Goal: Transaction & Acquisition: Purchase product/service

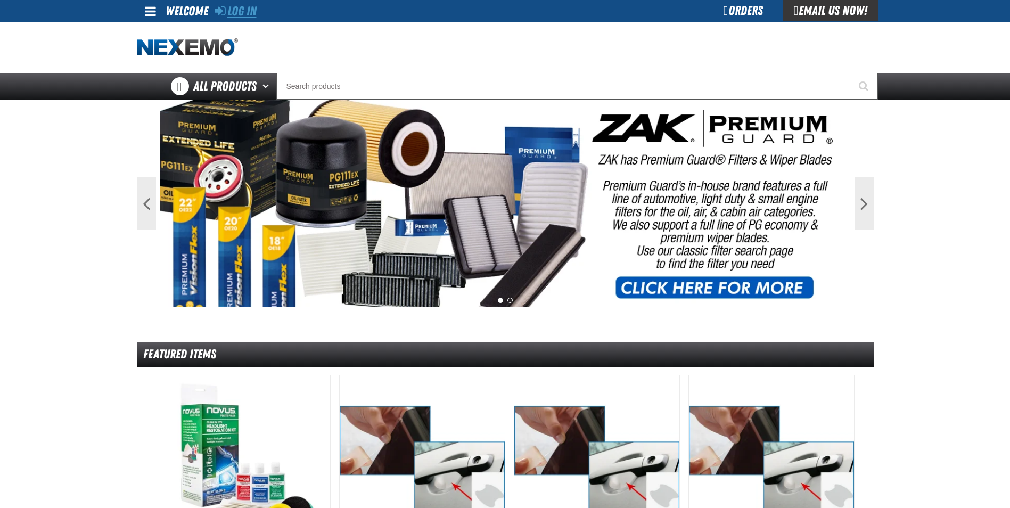
click at [248, 14] on link "Log In" at bounding box center [236, 11] width 42 height 15
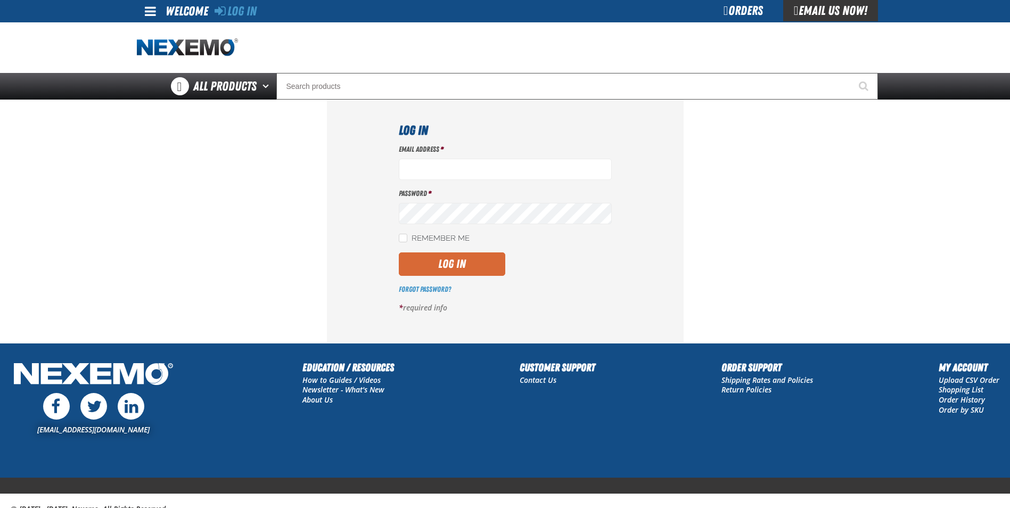
type input "jreeves@vtaig.com"
click at [453, 256] on button "Log In" at bounding box center [452, 263] width 107 height 23
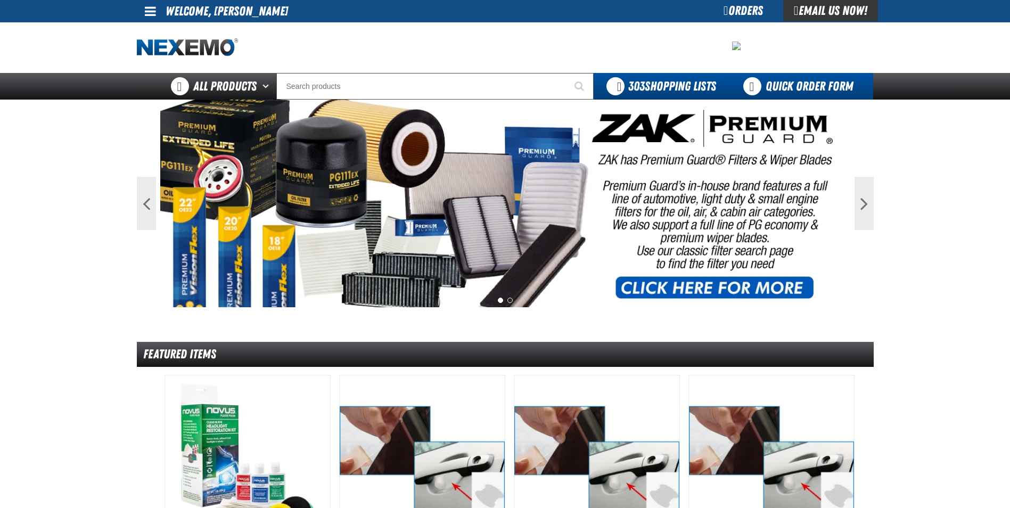
click at [817, 80] on link "Quick Order Form" at bounding box center [801, 86] width 144 height 27
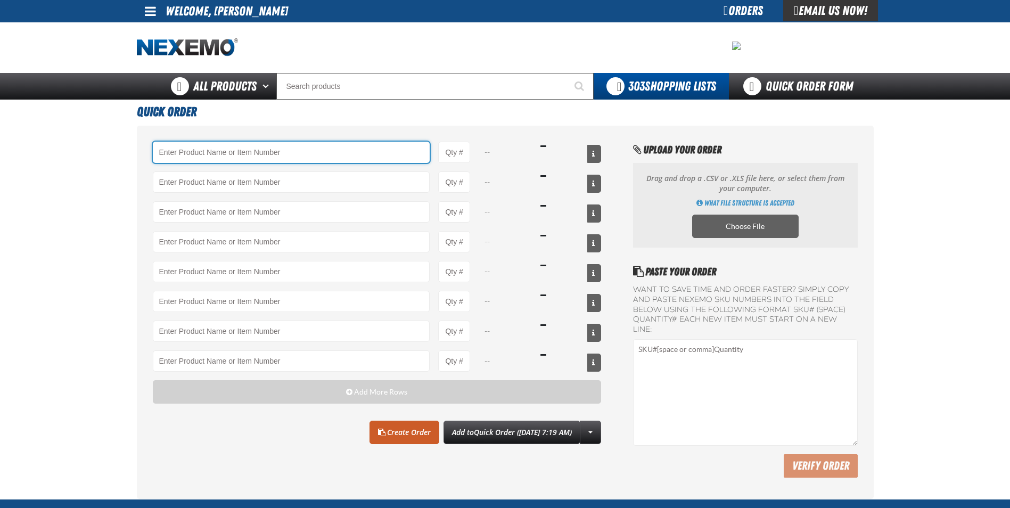
click at [304, 159] on input "Product" at bounding box center [291, 152] width 277 height 21
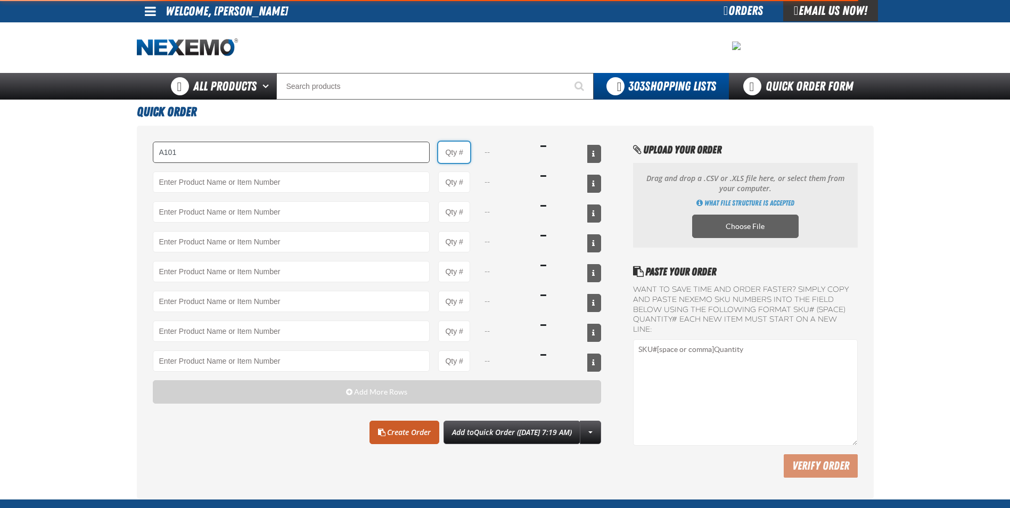
type input "A101 - Brake Parts Cleaner - ZAK Products"
type input "1"
select select "can"
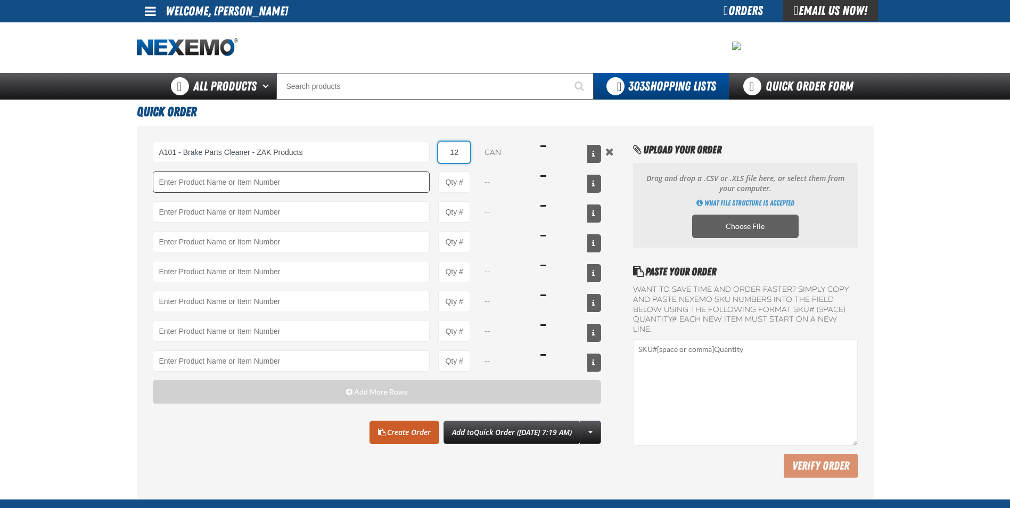
type input "12"
click at [250, 186] on input "Product" at bounding box center [291, 181] width 277 height 21
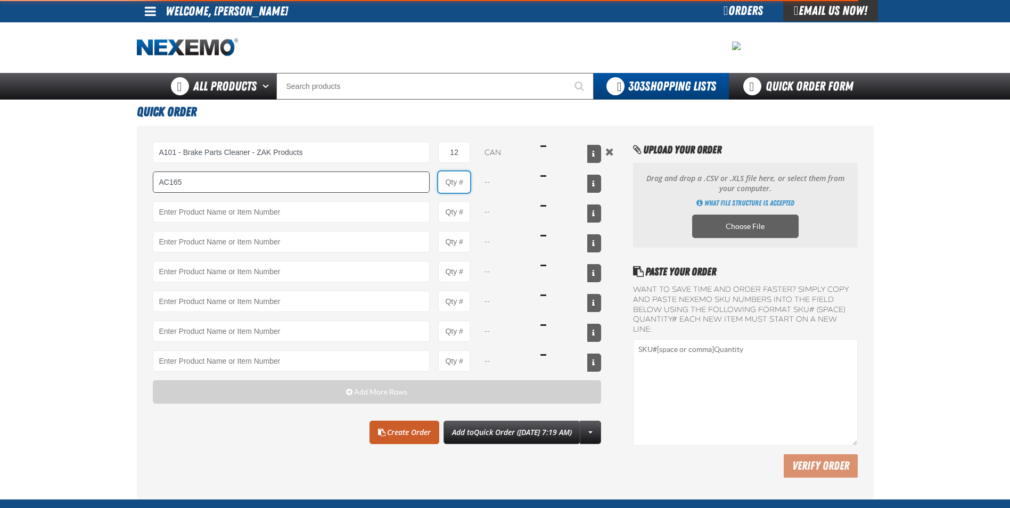
type input "AC165 - Bio-Zone Natural Odor Eliminator - ZAK Products"
type input "1"
select select "bottle"
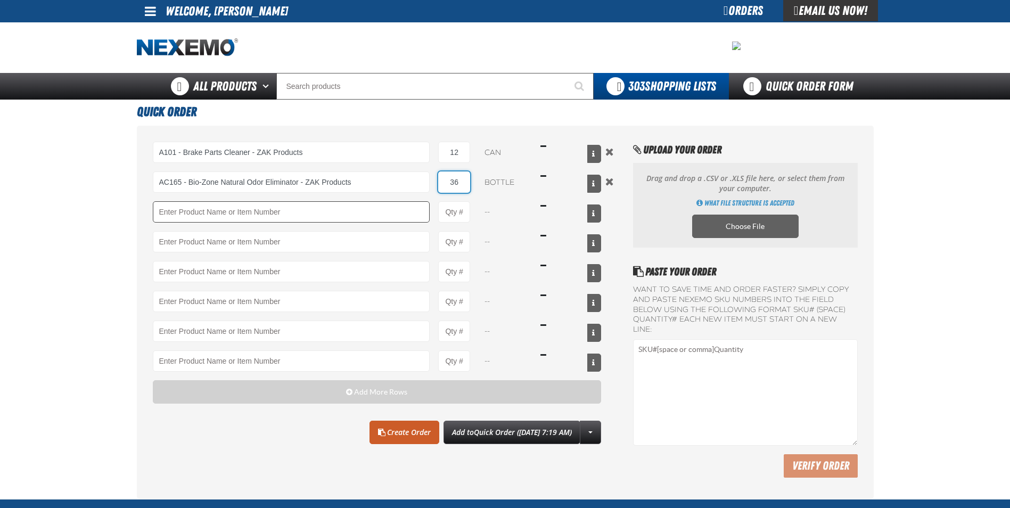
type input "36"
click at [287, 214] on input "Product" at bounding box center [291, 211] width 277 height 21
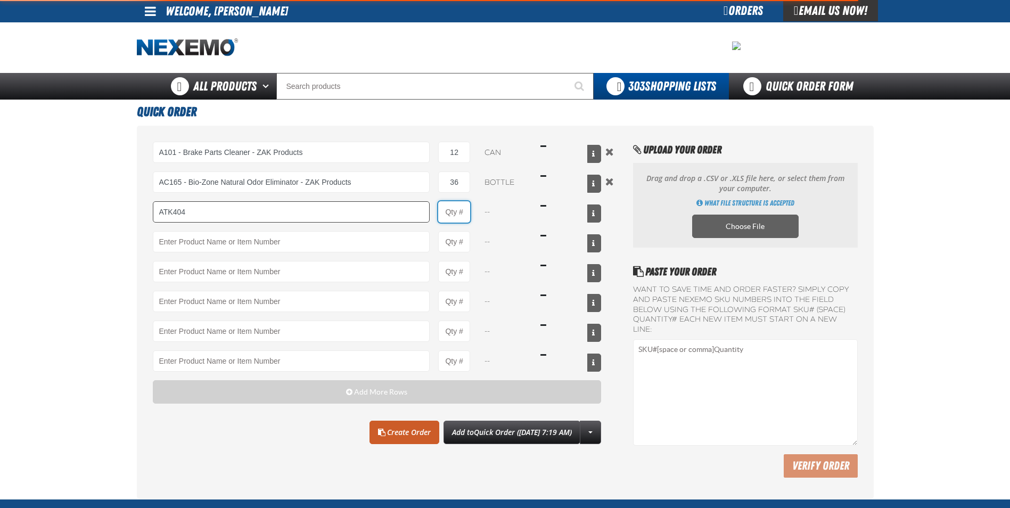
type input "ATK404 - Automatic Transmission Service Kit - ZAK Products"
type input "1"
select select "kit"
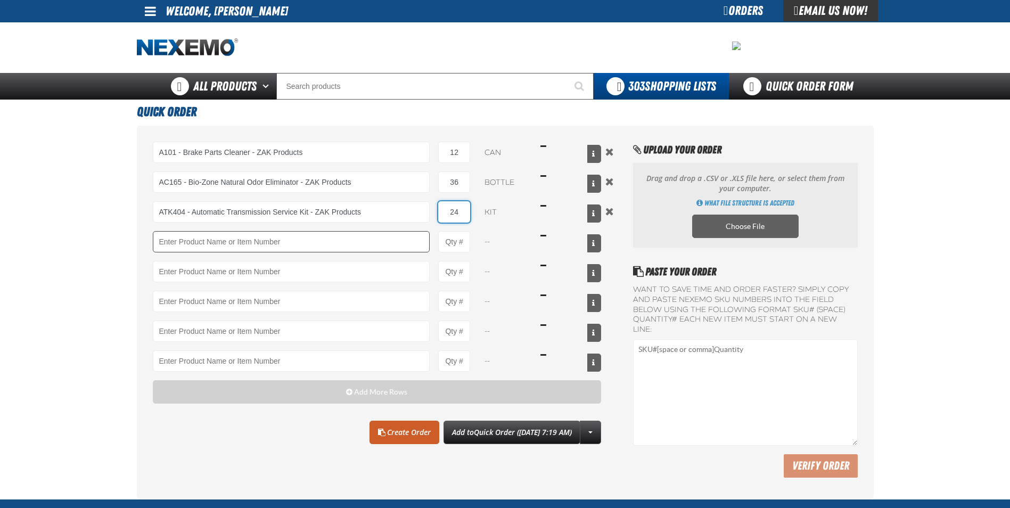
type input "24"
click at [287, 239] on input "Product" at bounding box center [291, 241] width 277 height 21
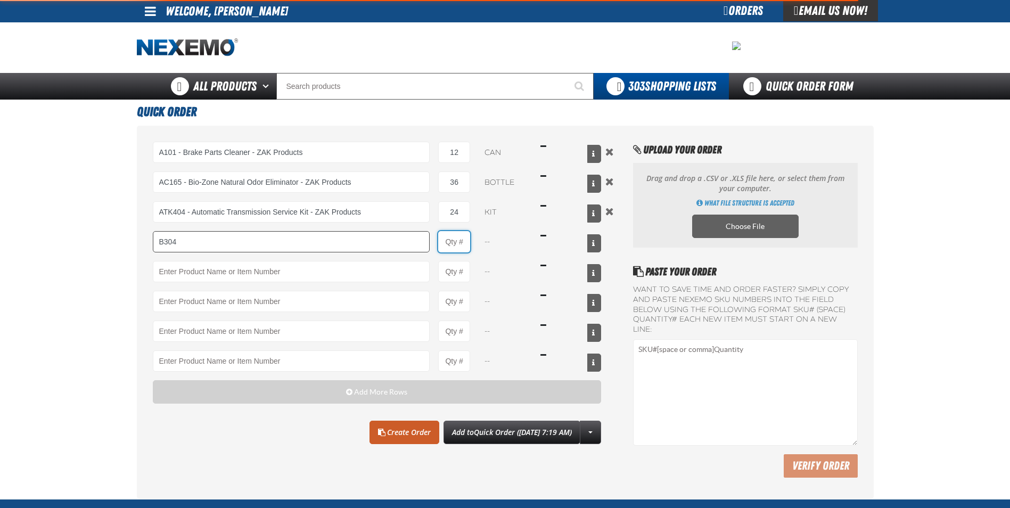
type input "B304 - Battery Service Kit - Cleaner &amp; Protector with Anti-Corrosion Pads -…"
type input "1"
select select "kit"
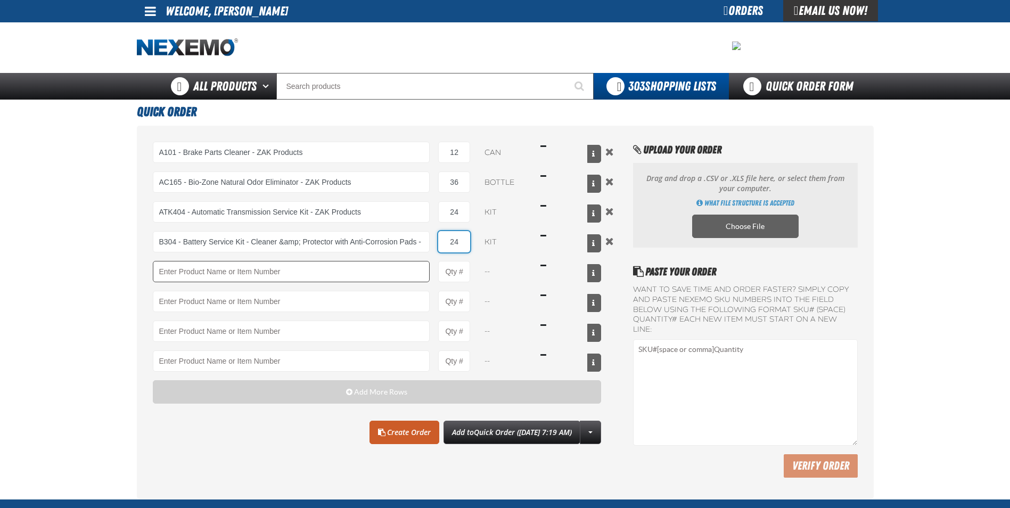
type input "24"
click at [338, 277] on input "Product" at bounding box center [291, 271] width 277 height 21
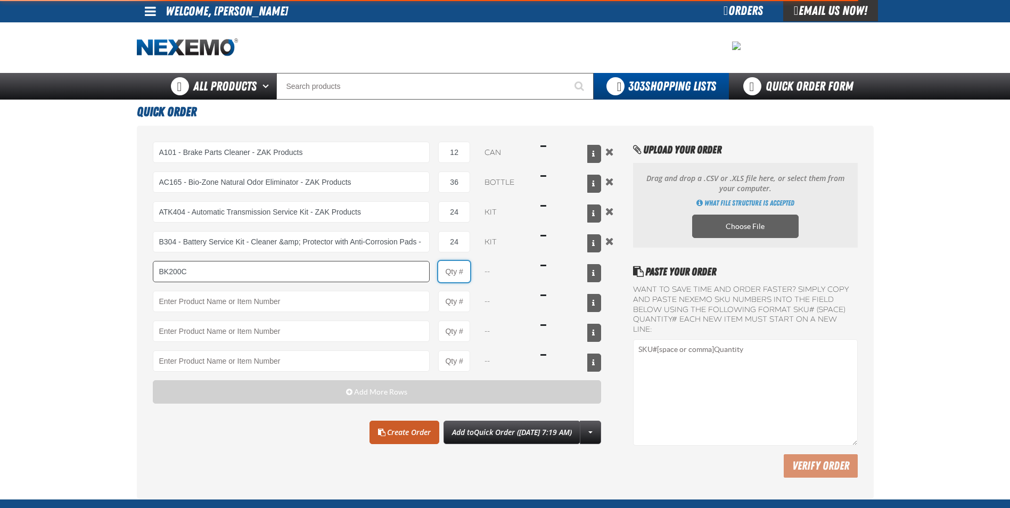
type input "BK200C - DOT 4 Brake Fluid Cleaner Kit - ZAK Products"
type input "1"
select select "kit"
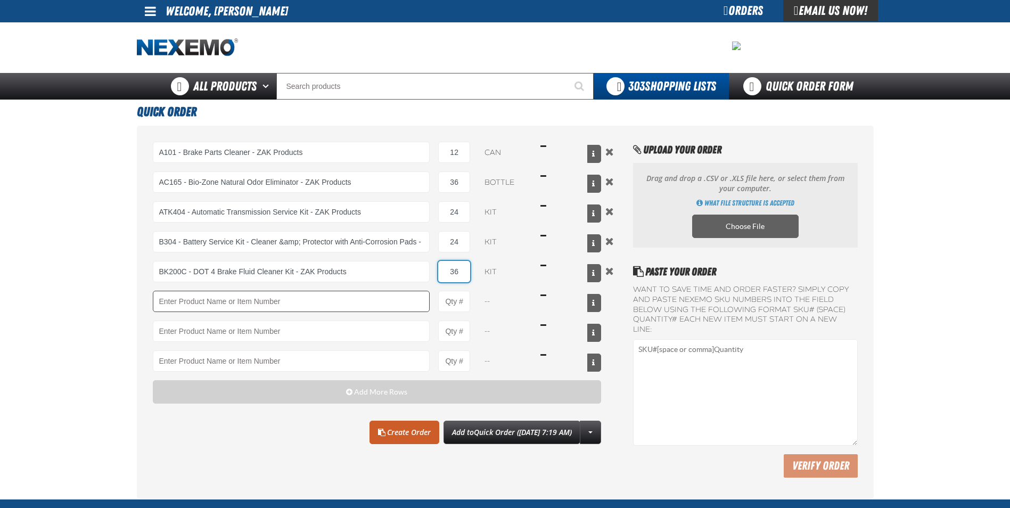
type input "36"
click at [352, 312] on input "Product" at bounding box center [291, 301] width 277 height 21
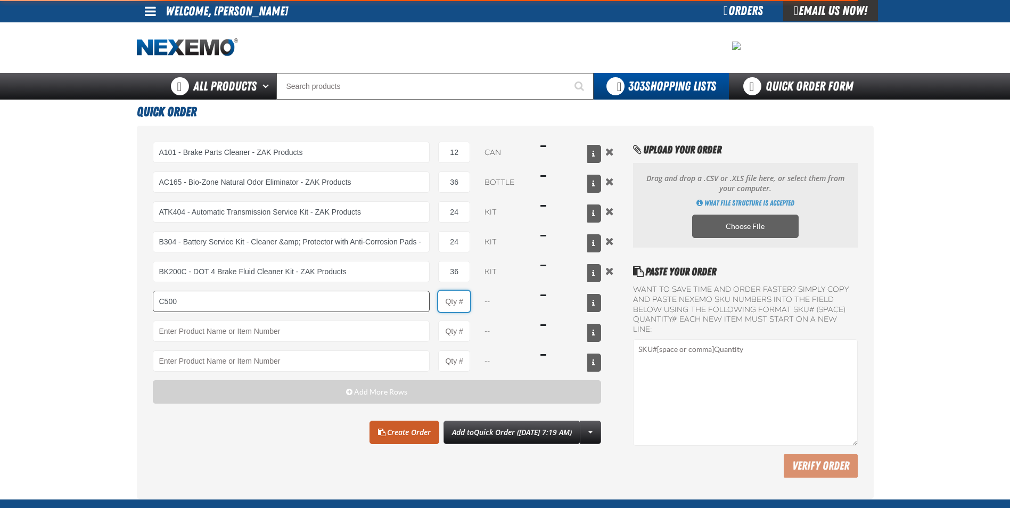
type input "C500 - Synthetic Engine Oil Booster - ZAK Products"
type input "1"
select select "bottle"
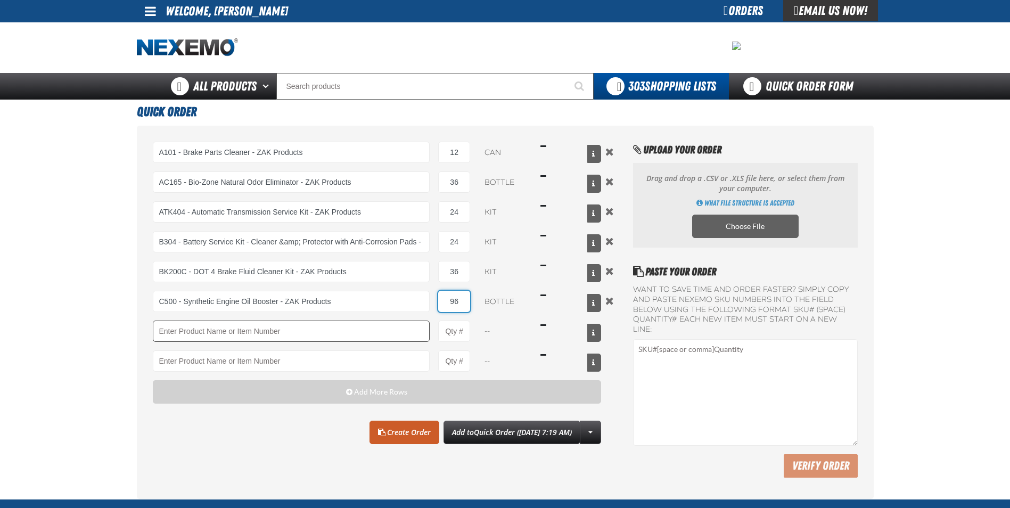
type input "96"
click at [357, 336] on input "Product" at bounding box center [291, 331] width 277 height 21
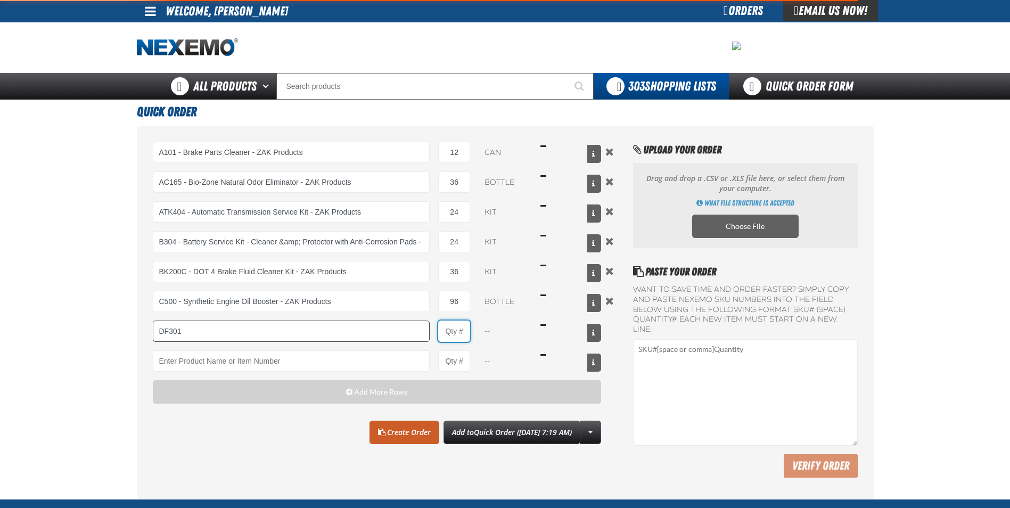
type input "DF301 - Diesel Synthetic Engine Oil Conditioner - ZAK Products"
type input "1"
select select "bottle"
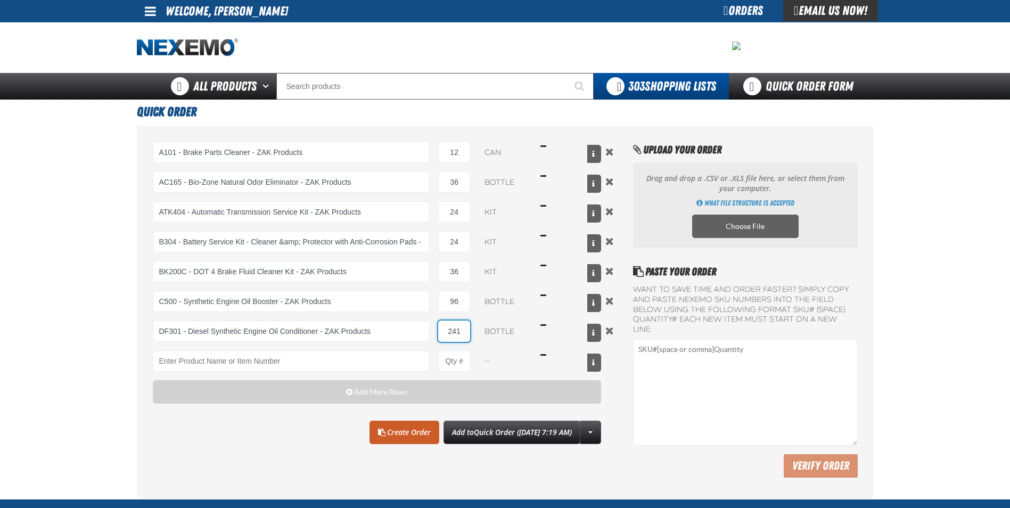
click at [465, 331] on input "241" at bounding box center [454, 331] width 32 height 21
type input "24"
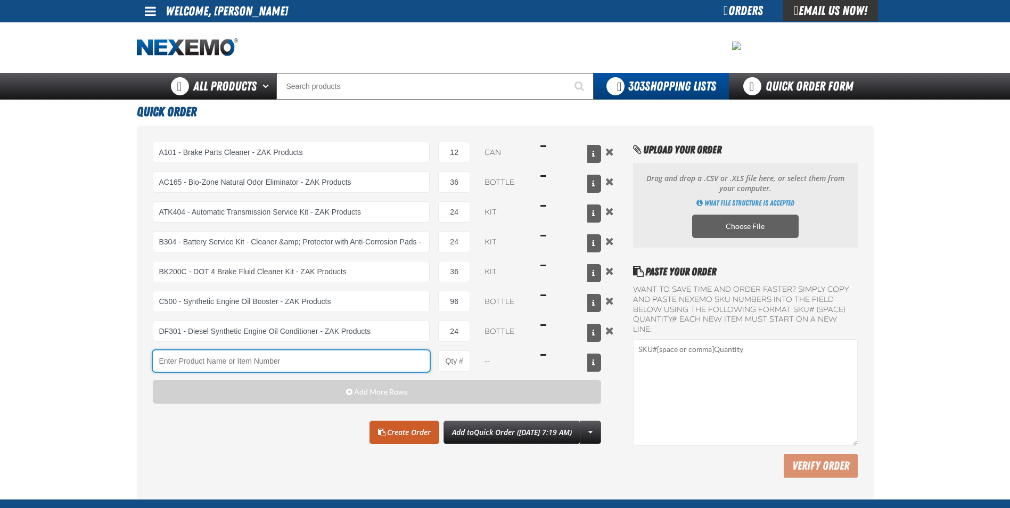
click at [371, 360] on input "Product" at bounding box center [291, 360] width 277 height 21
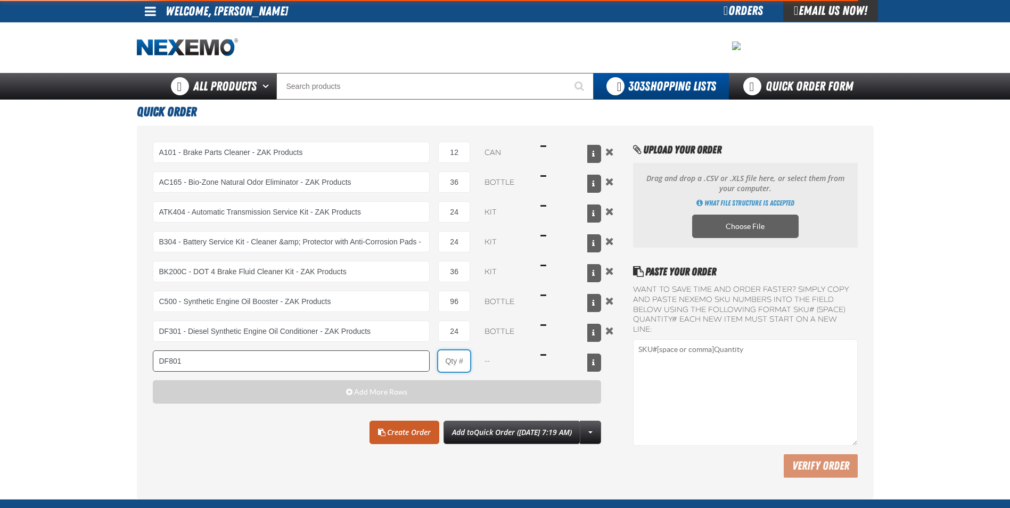
type input "DF801 - DIESEL 8-in-1 TOTAL CLEAN - ZAK Products"
type input "1"
select select "bottle"
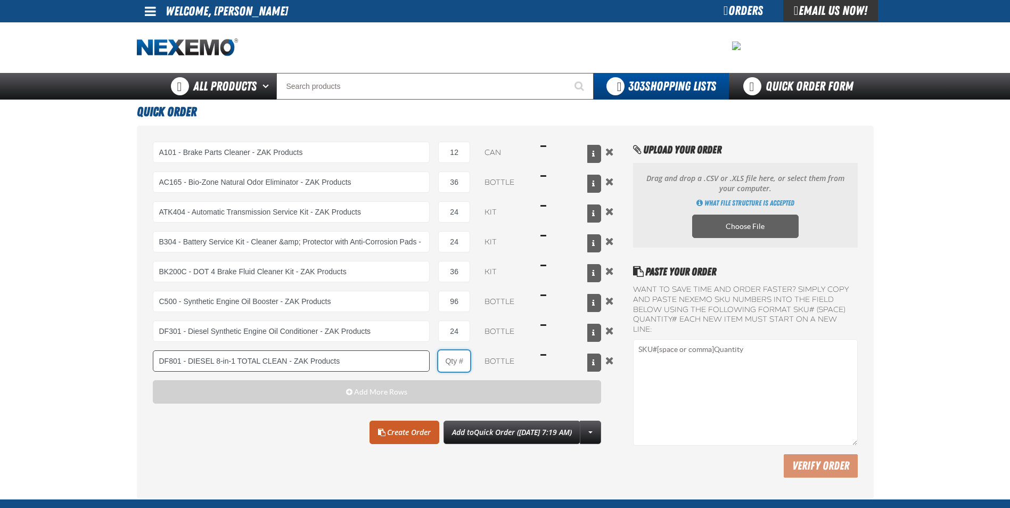
type input "2"
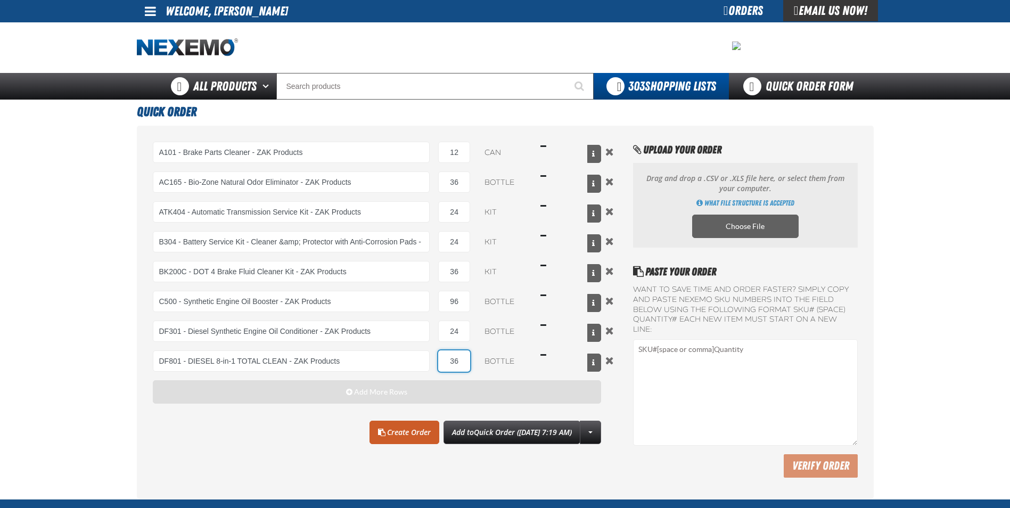
type input "36"
click at [350, 391] on span "button" at bounding box center [349, 391] width 6 height 7
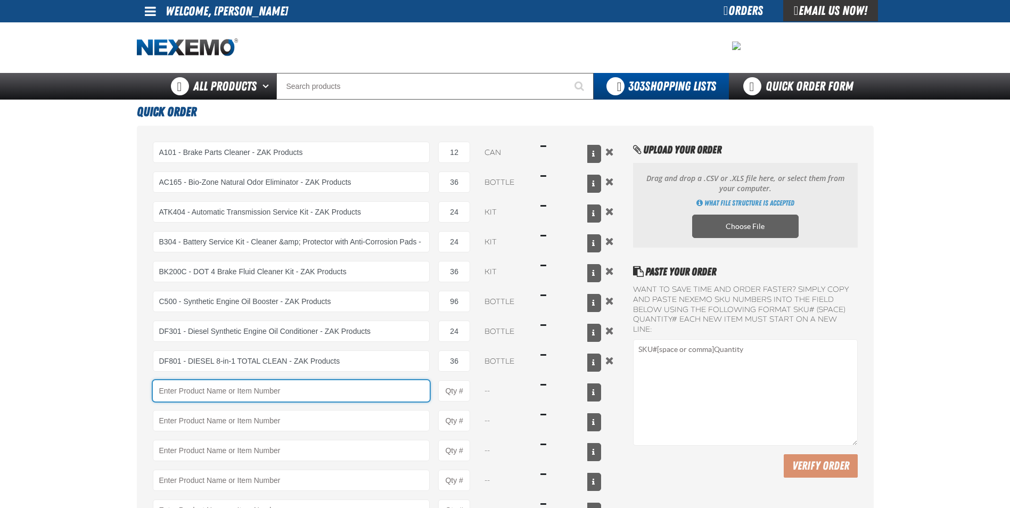
click at [349, 396] on input "Product" at bounding box center [291, 390] width 277 height 21
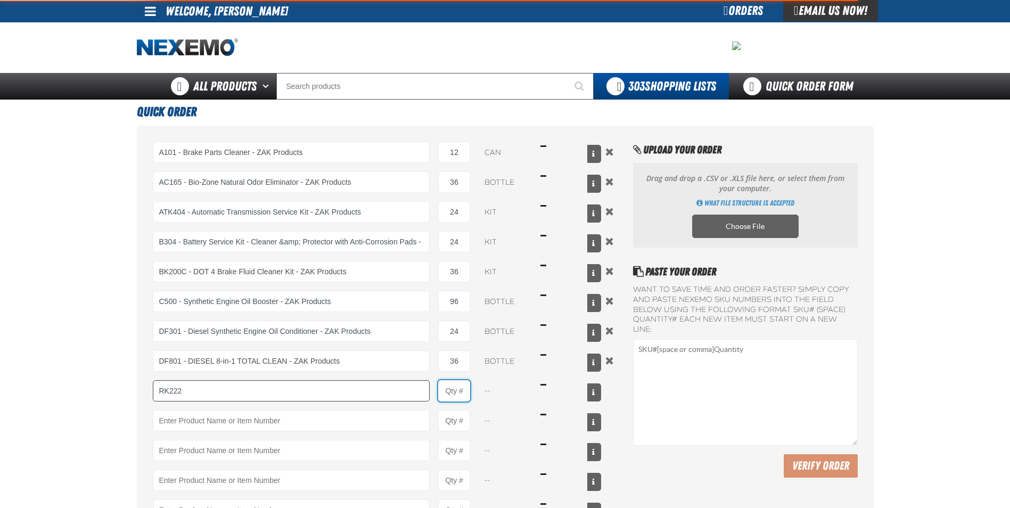
type input "RK222 - Universal Cooling System Service Kit - ZAK Products"
type input "1"
select select "kit"
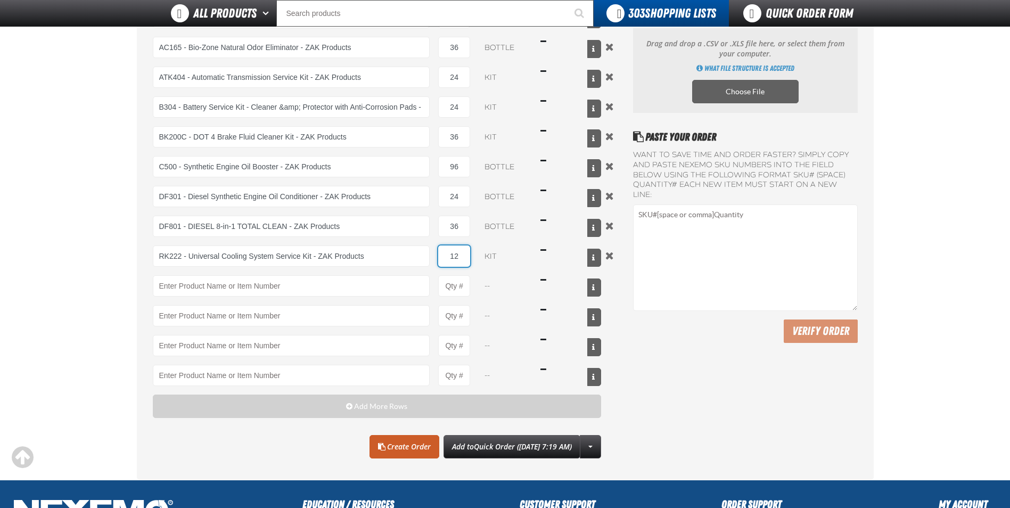
scroll to position [213, 0]
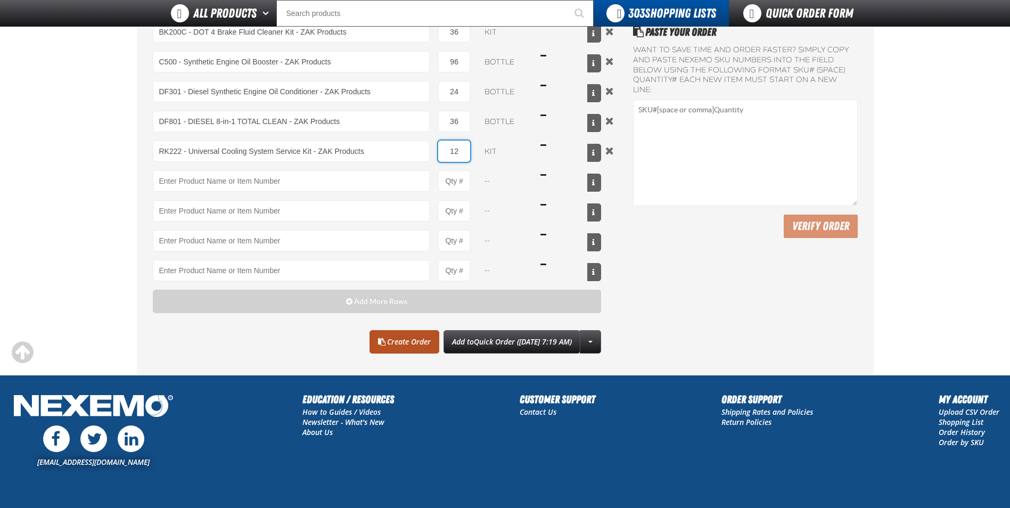
type input "12"
click at [375, 346] on link "Create Order" at bounding box center [405, 341] width 70 height 23
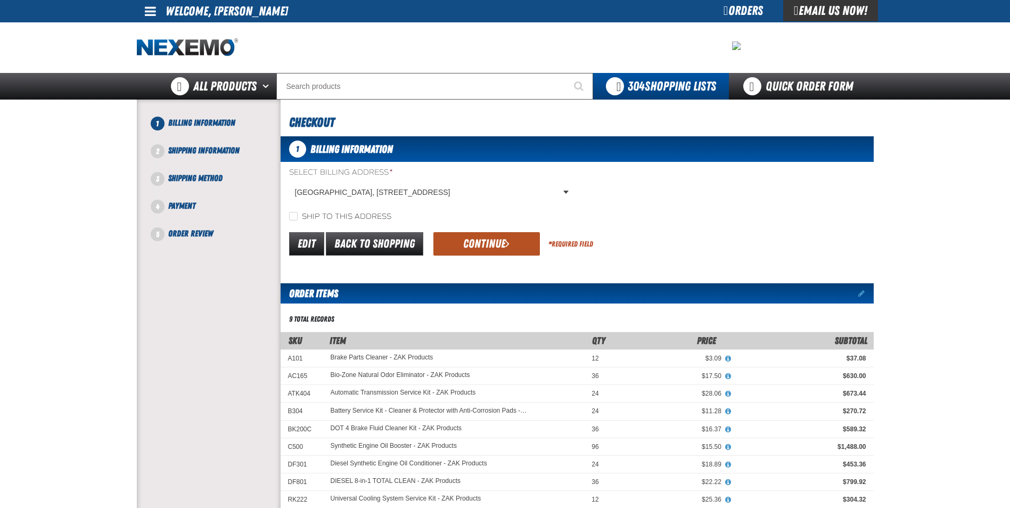
click at [484, 244] on button "Continue" at bounding box center [487, 243] width 107 height 23
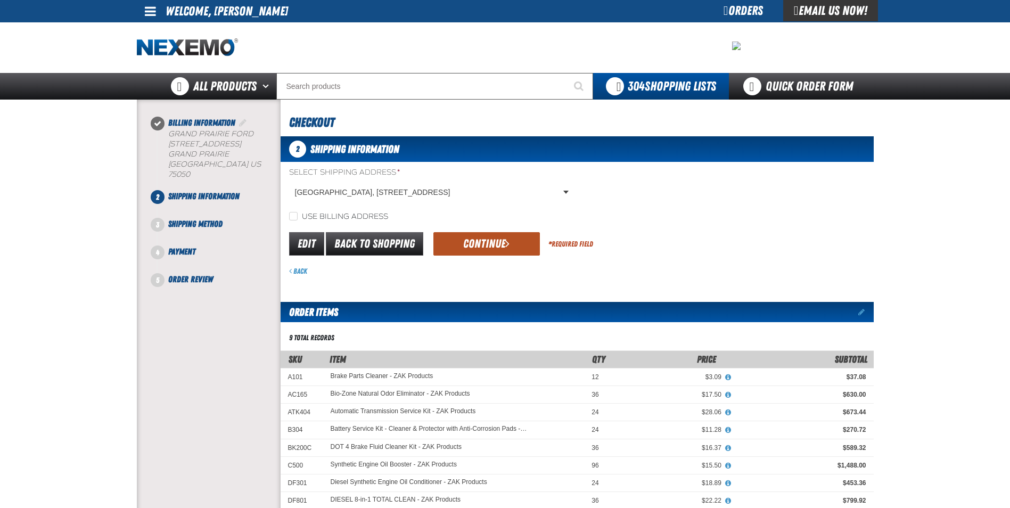
click at [483, 244] on button "Continue" at bounding box center [487, 243] width 107 height 23
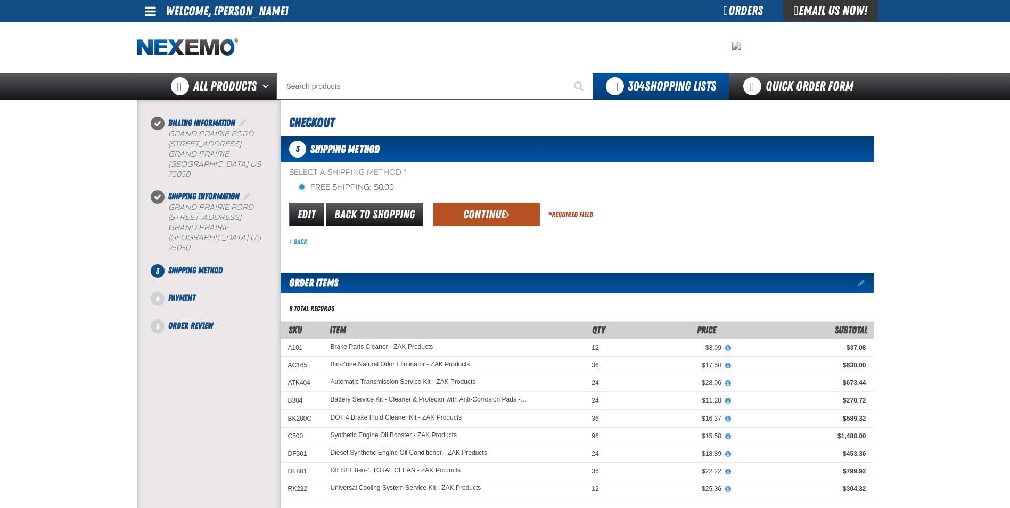
click at [484, 204] on button "Continue" at bounding box center [487, 214] width 107 height 23
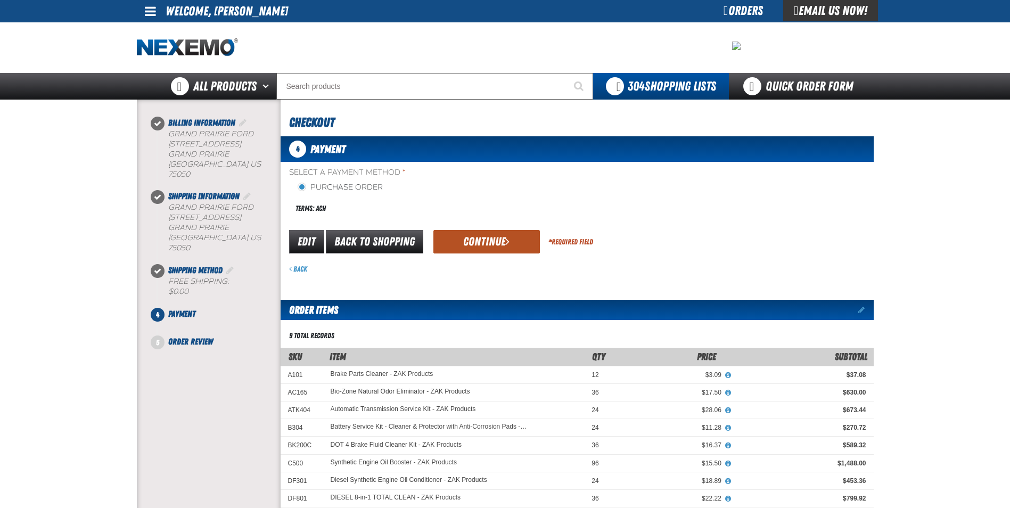
click at [476, 237] on button "Continue" at bounding box center [487, 241] width 107 height 23
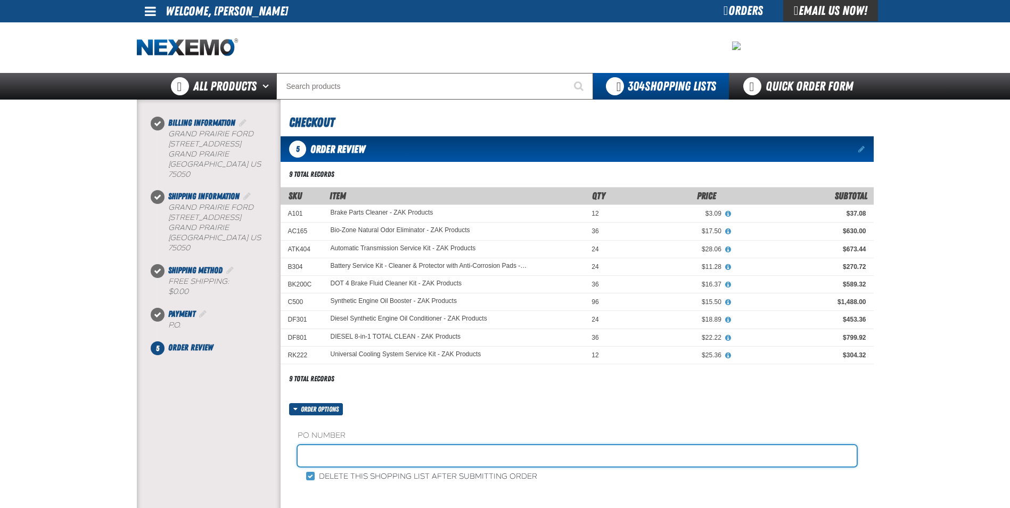
click at [383, 454] on input "text" at bounding box center [577, 455] width 559 height 21
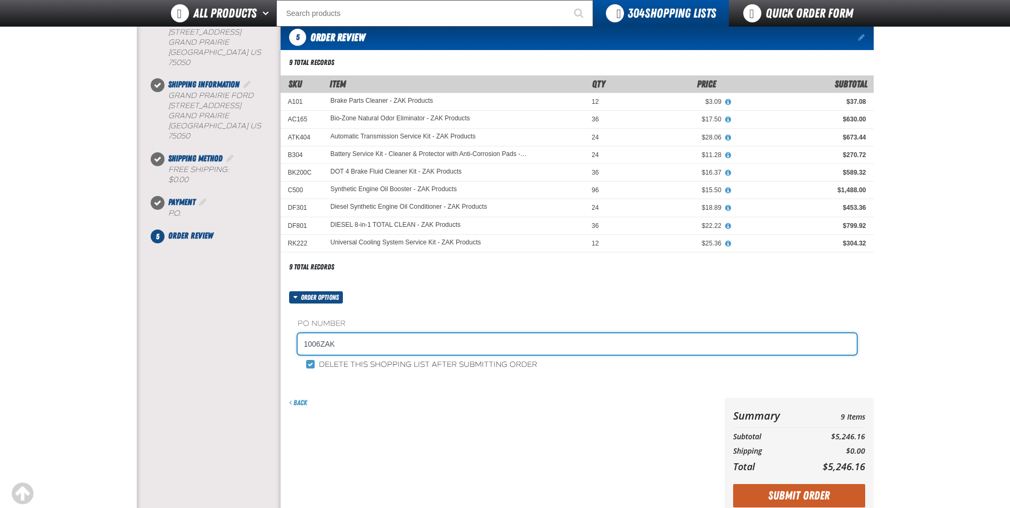
scroll to position [266, 0]
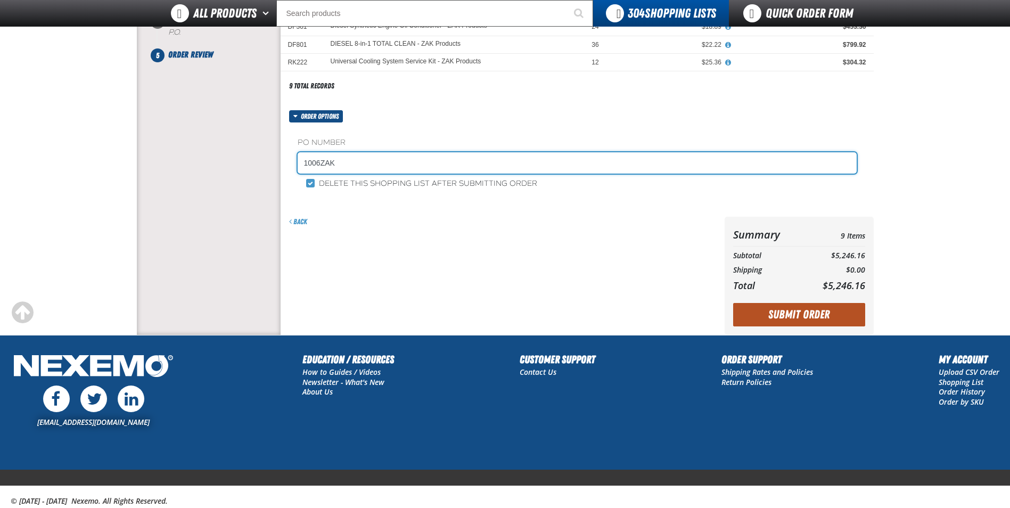
type input "1006ZAK"
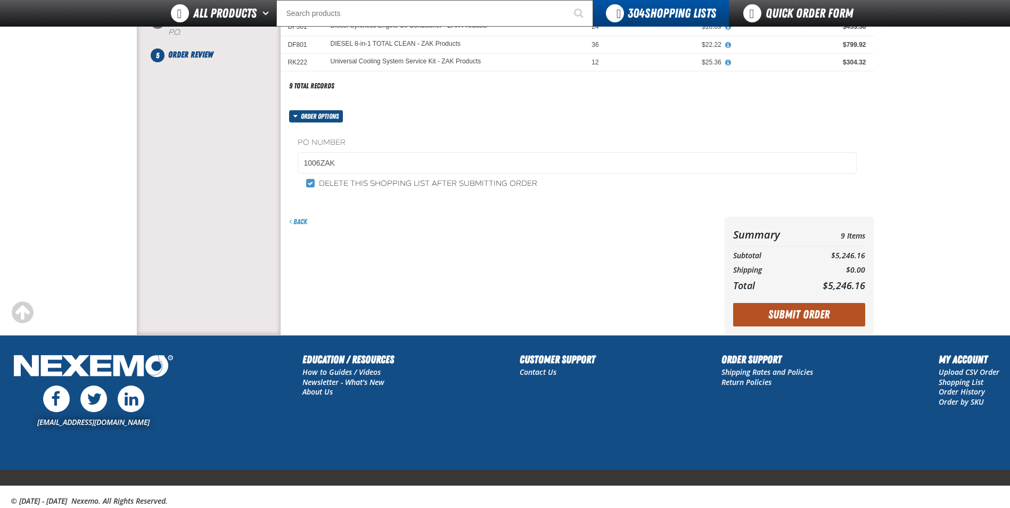
click at [813, 310] on button "Submit Order" at bounding box center [799, 314] width 132 height 23
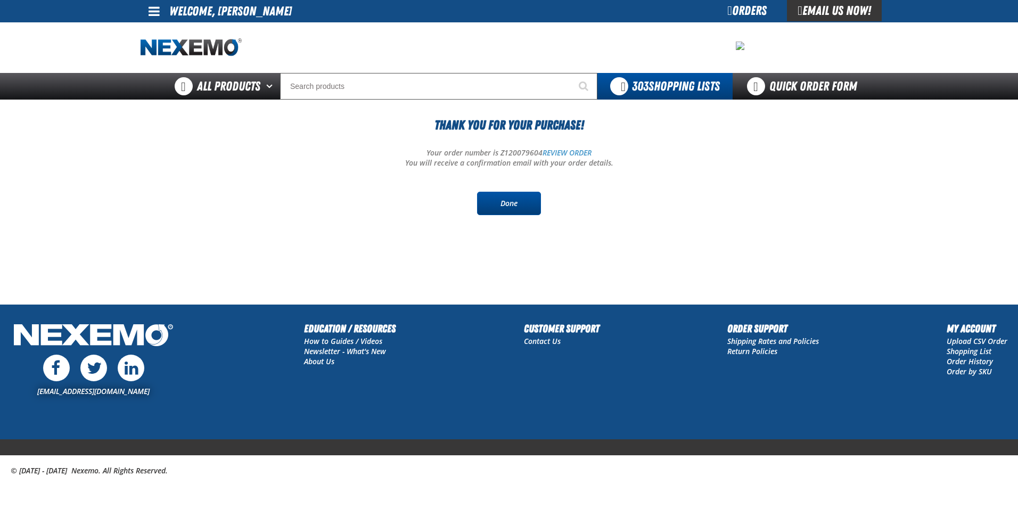
click at [519, 198] on link "Done" at bounding box center [509, 203] width 64 height 23
